Goal: Transaction & Acquisition: Purchase product/service

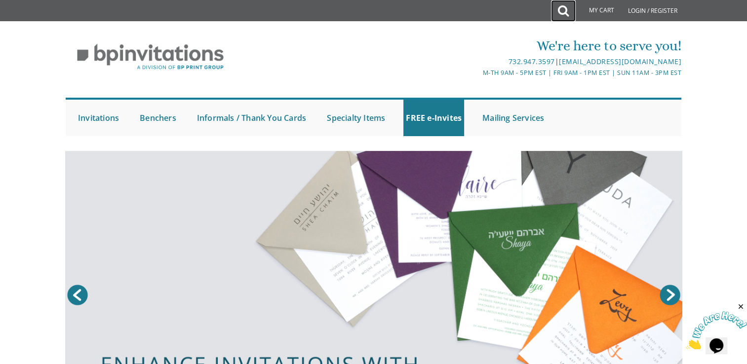
click at [561, 18] on icon at bounding box center [563, 11] width 11 height 20
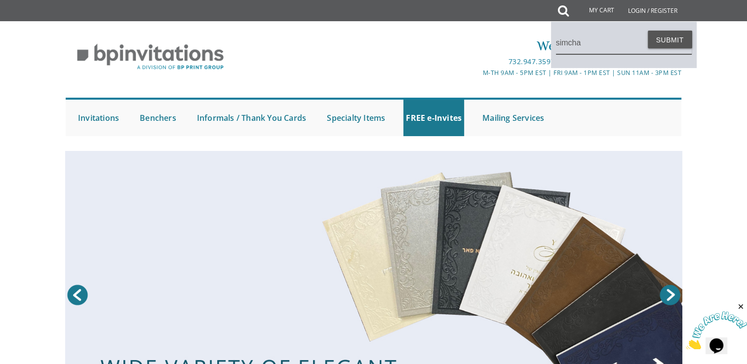
click at [647, 31] on button "Submit" at bounding box center [669, 40] width 44 height 18
type input "simcha 4"
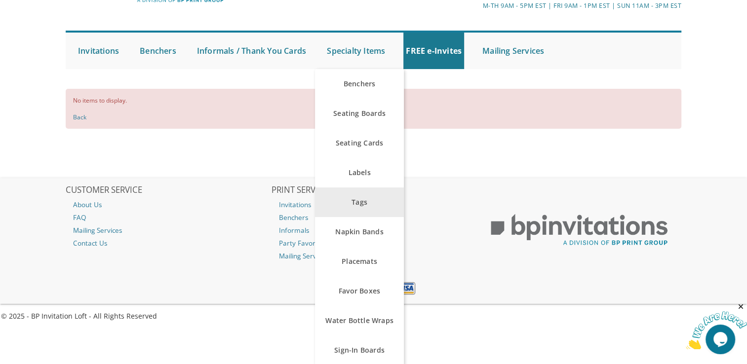
scroll to position [34, 0]
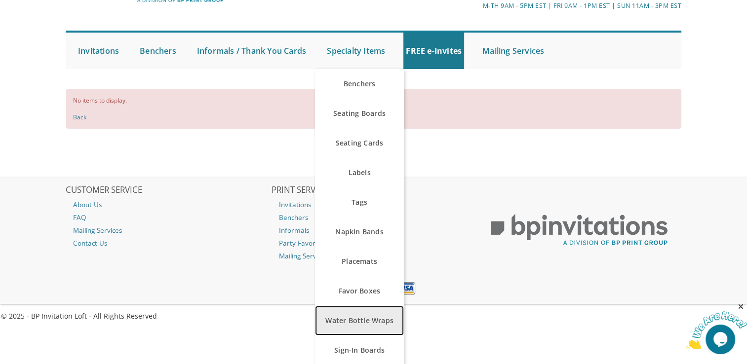
click at [375, 321] on link "Water Bottle Wraps" at bounding box center [359, 321] width 89 height 30
click at [389, 326] on link "Water Bottle Wraps" at bounding box center [359, 321] width 89 height 30
click at [315, 306] on link "Water Bottle Wraps" at bounding box center [359, 321] width 89 height 30
click at [388, 320] on link "Water Bottle Wraps" at bounding box center [359, 321] width 89 height 30
click at [315, 306] on link "Water Bottle Wraps" at bounding box center [359, 321] width 89 height 30
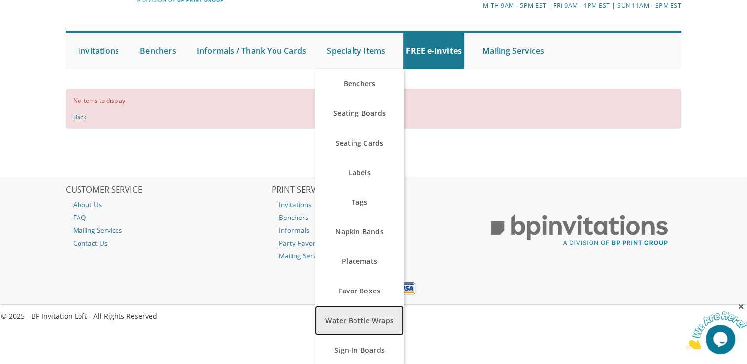
click at [346, 321] on link "Water Bottle Wraps" at bounding box center [359, 321] width 89 height 30
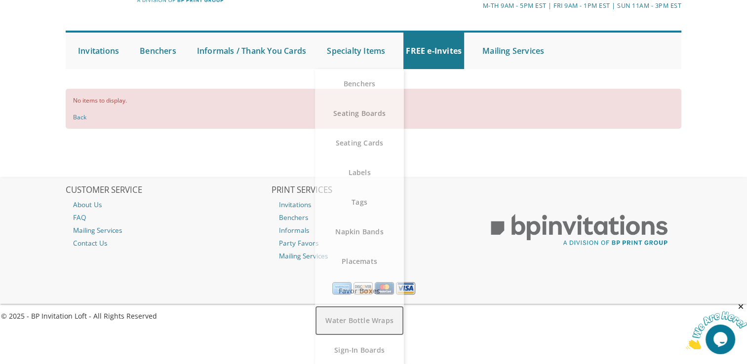
click at [386, 322] on link "Water Bottle Wraps" at bounding box center [359, 321] width 89 height 30
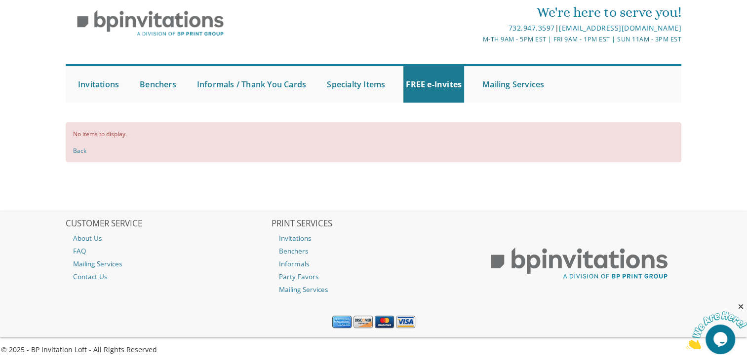
scroll to position [0, 0]
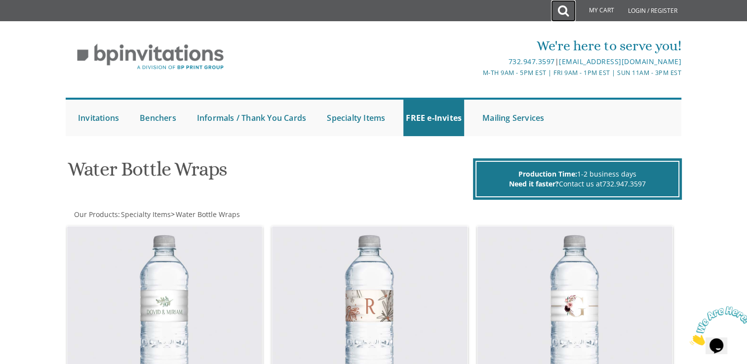
click at [564, 12] on icon at bounding box center [563, 11] width 11 height 20
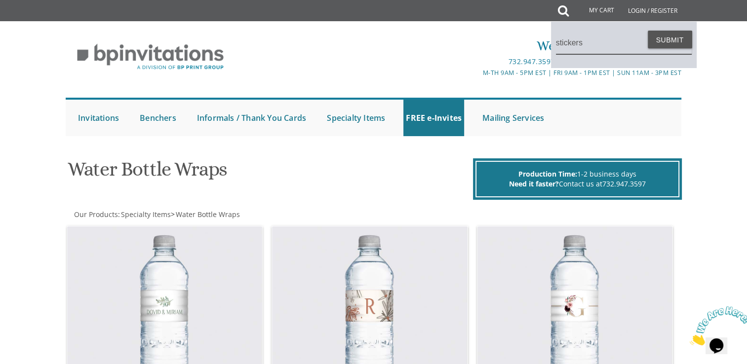
type input "stickers"
click at [647, 31] on button "Submit" at bounding box center [669, 40] width 44 height 18
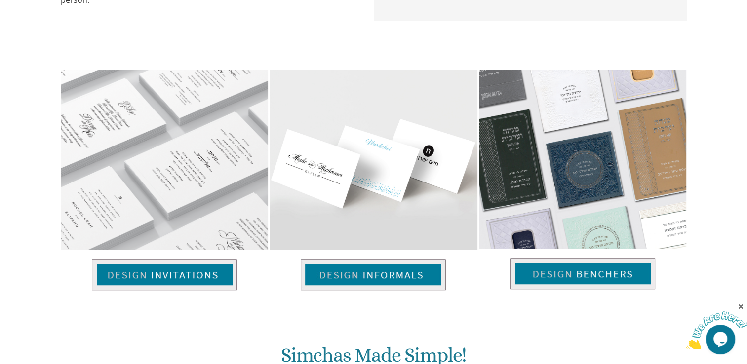
scroll to position [635, 0]
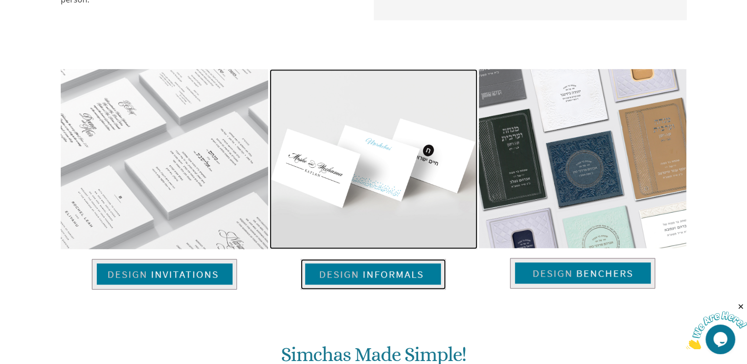
click at [426, 275] on img at bounding box center [372, 274] width 145 height 31
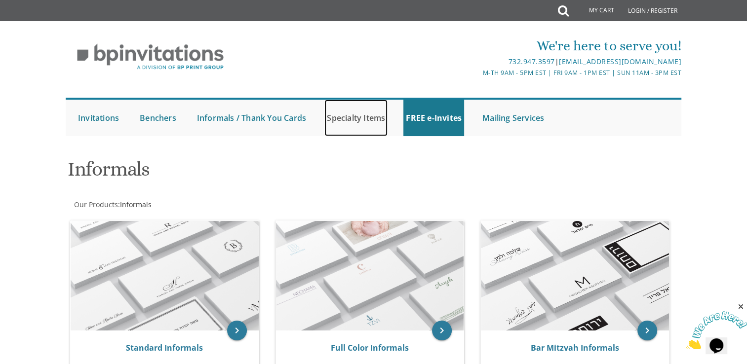
click at [369, 116] on link "Specialty Items" at bounding box center [355, 118] width 63 height 37
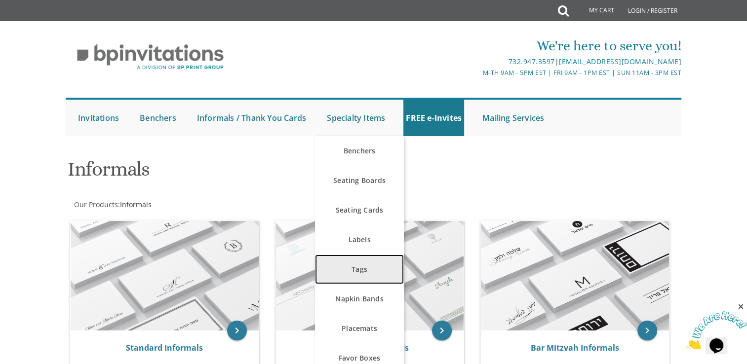
click at [368, 272] on link "Tags" at bounding box center [359, 270] width 89 height 30
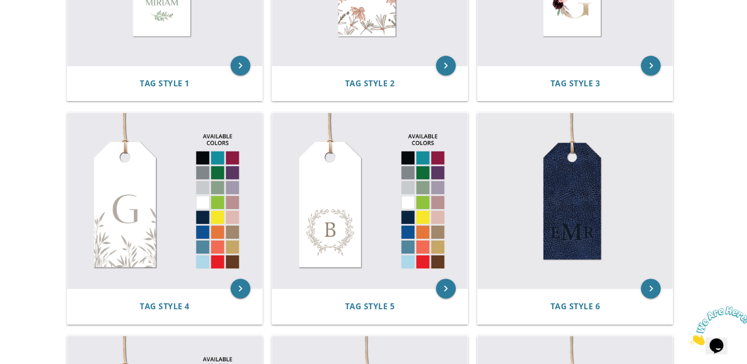
scroll to position [337, 0]
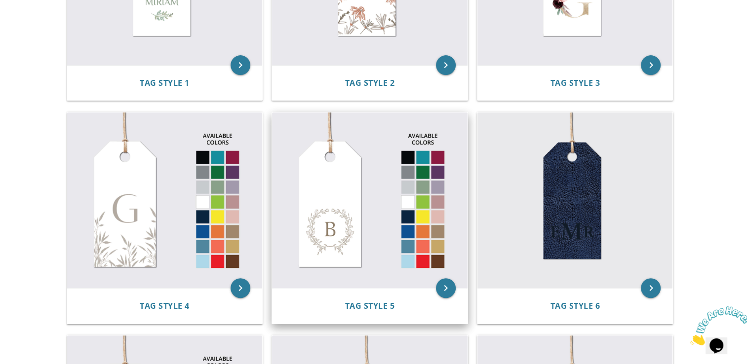
click at [365, 210] on img at bounding box center [369, 200] width 195 height 176
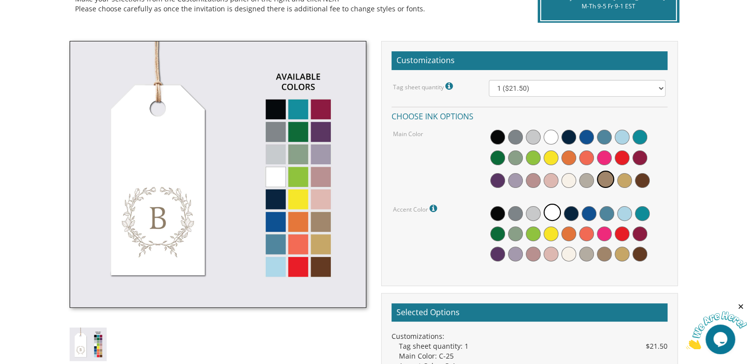
scroll to position [259, 0]
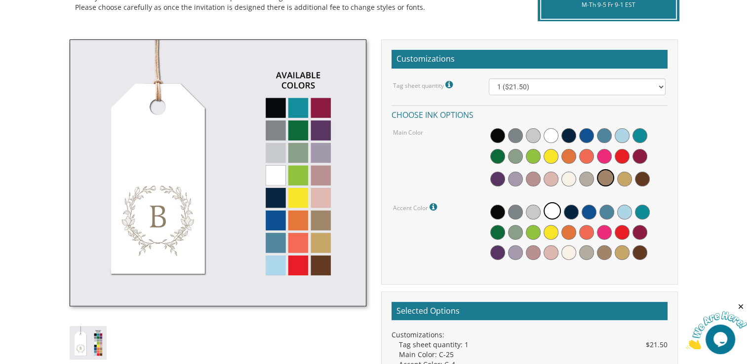
click at [323, 176] on img at bounding box center [218, 172] width 297 height 267
click at [530, 179] on span at bounding box center [532, 179] width 15 height 15
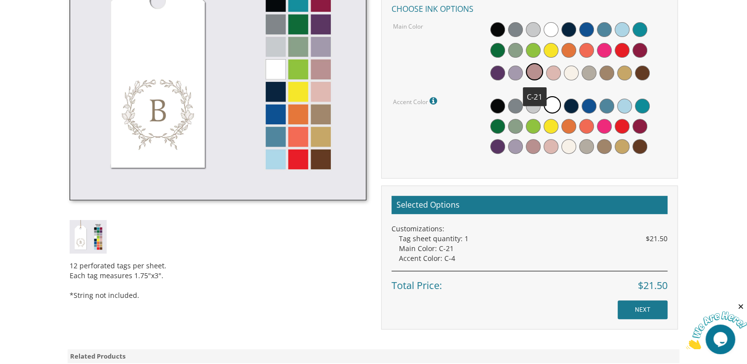
scroll to position [366, 0]
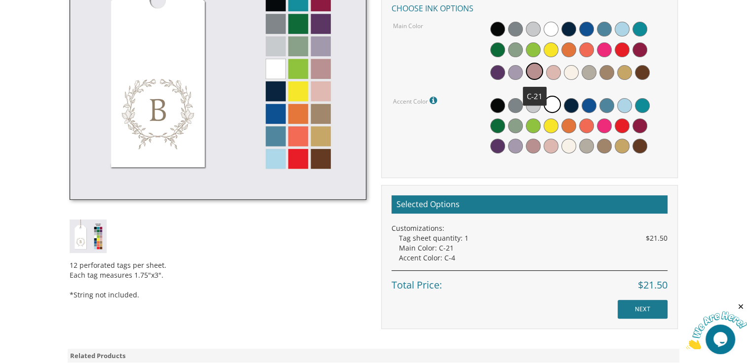
click at [683, 263] on div "Customizations Tag sheet quantity 12 perforated tags per sheet Each tag measure…" at bounding box center [529, 131] width 311 height 396
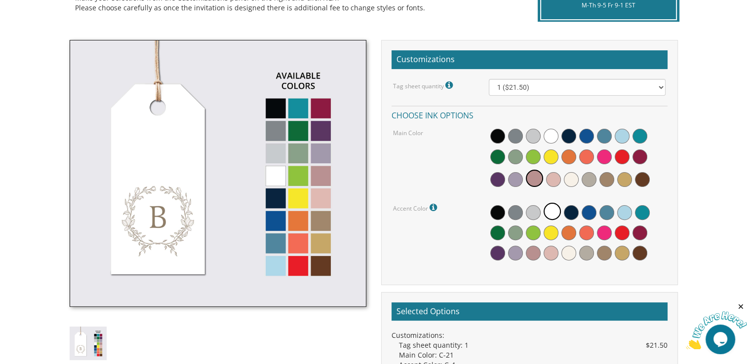
scroll to position [255, 0]
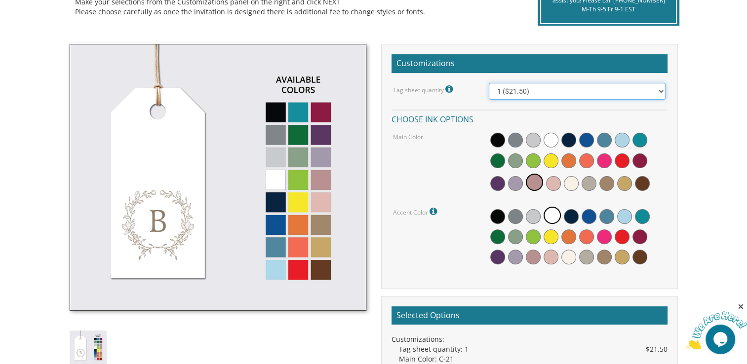
click at [659, 91] on select "1 ($21.50) 2 ($25.00) 3 ($28.50) 4 ($32.00) 5 ($35.50) 6 ($39.00) 7 ($42.50) 8 …" at bounding box center [576, 91] width 177 height 17
select select "2"
click at [488, 83] on select "1 ($21.50) 2 ($25.00) 3 ($28.50) 4 ($32.00) 5 ($35.50) 6 ($39.00) 7 ($42.50) 8 …" at bounding box center [576, 91] width 177 height 17
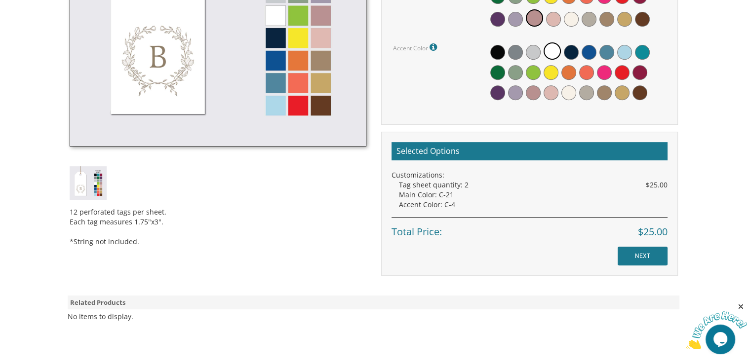
scroll to position [423, 0]
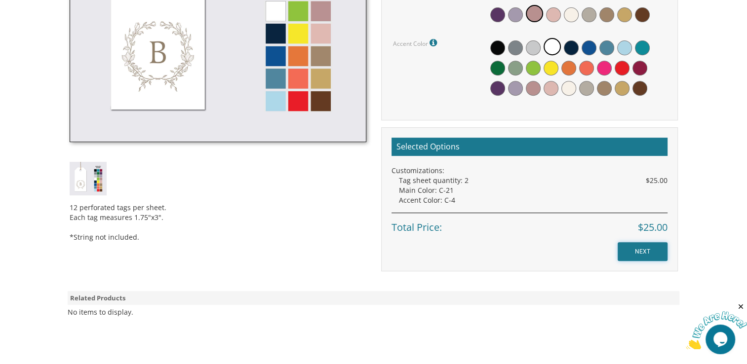
click at [655, 250] on input "NEXT" at bounding box center [642, 251] width 50 height 19
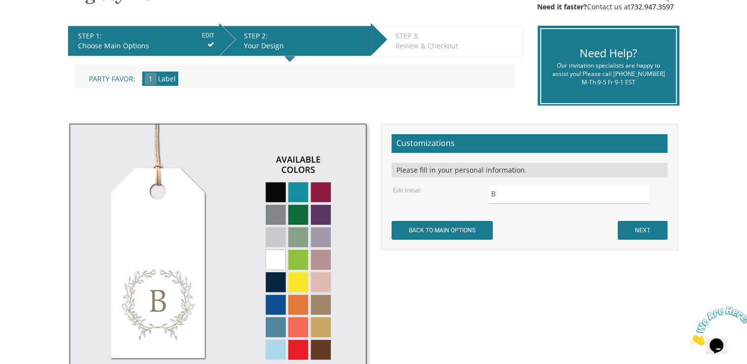
scroll to position [189, 0]
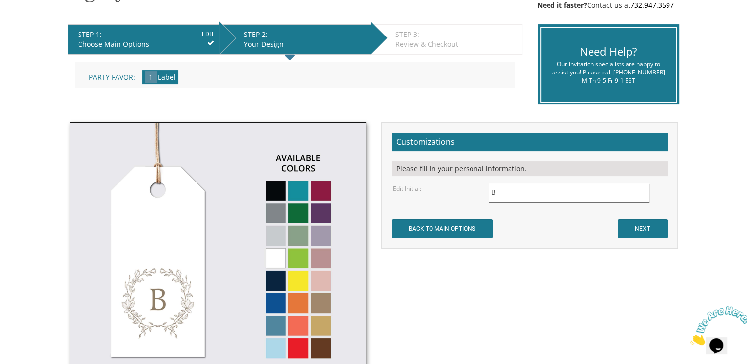
click at [519, 195] on input "B" at bounding box center [568, 193] width 160 height 19
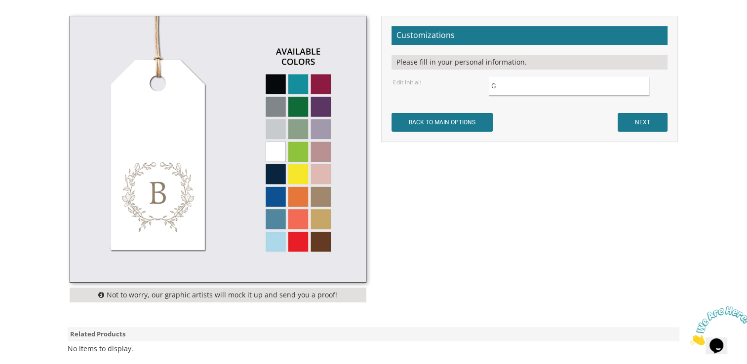
scroll to position [306, 0]
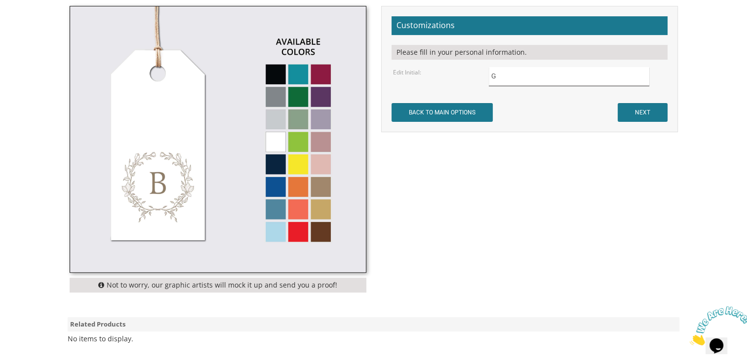
type input "G"
click at [638, 116] on input "NEXT" at bounding box center [642, 112] width 50 height 19
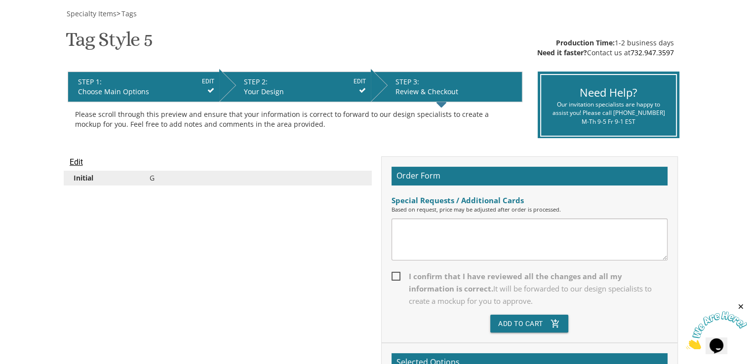
scroll to position [180, 0]
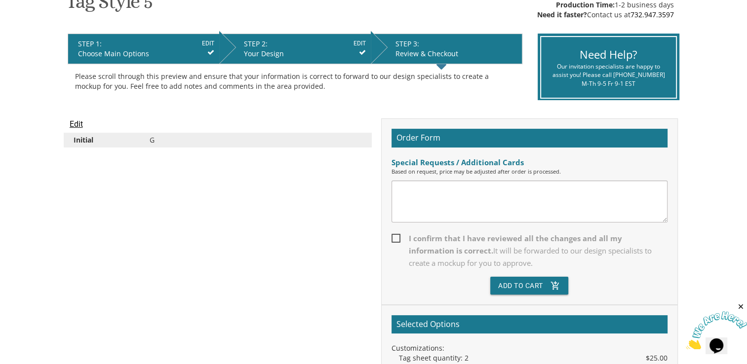
click at [685, 281] on div "Edit Initial G Order Form Special Requests / Additional Cards Based on request,…" at bounding box center [373, 275] width 627 height 314
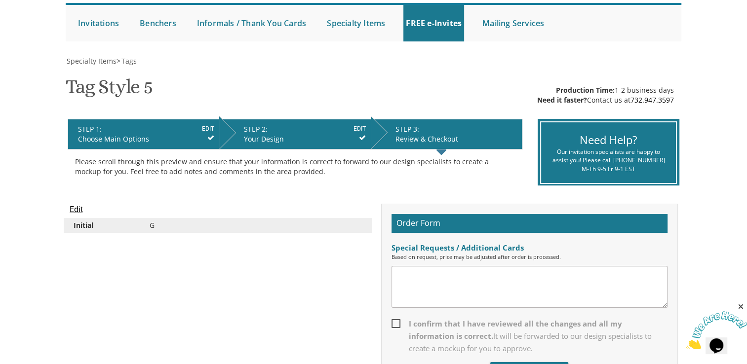
scroll to position [0, 0]
